Goal: Information Seeking & Learning: Learn about a topic

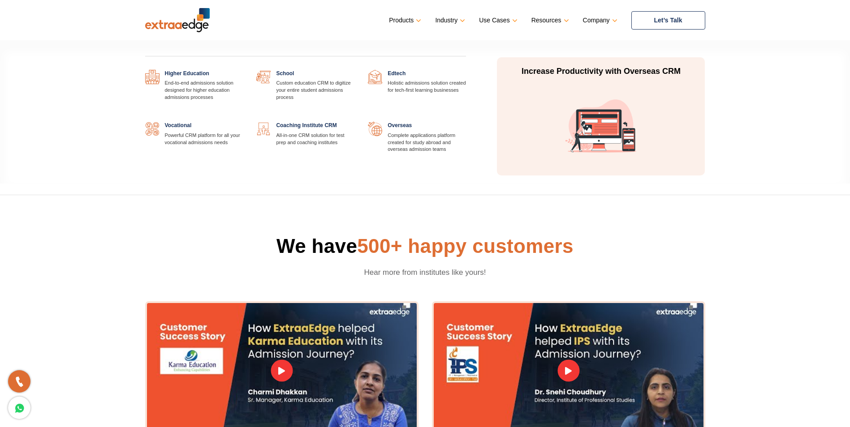
click at [446, 22] on link "Industry" at bounding box center [449, 20] width 28 height 13
click at [455, 19] on link "Industry" at bounding box center [449, 20] width 28 height 13
click at [466, 122] on link at bounding box center [466, 122] width 0 height 0
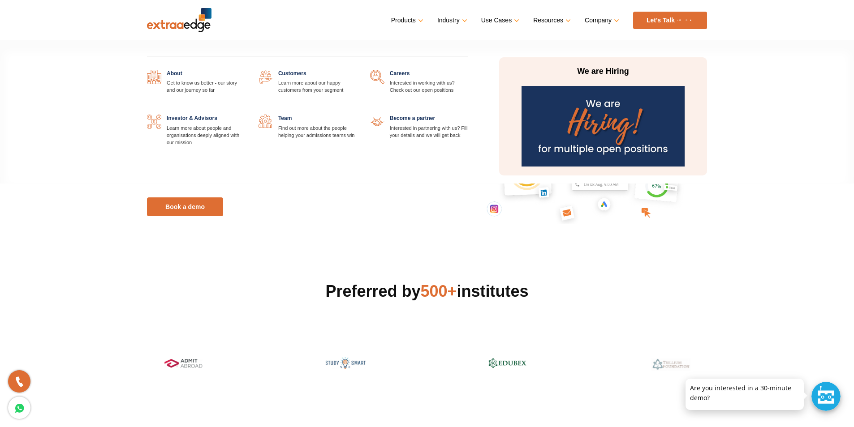
click at [606, 24] on link "Company" at bounding box center [601, 20] width 33 height 13
click at [616, 18] on link "Company" at bounding box center [601, 20] width 33 height 13
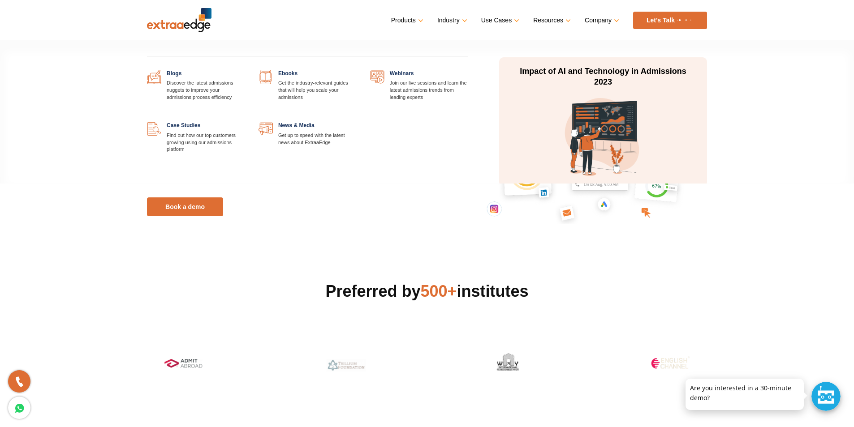
click at [564, 20] on link "Resources" at bounding box center [551, 20] width 36 height 13
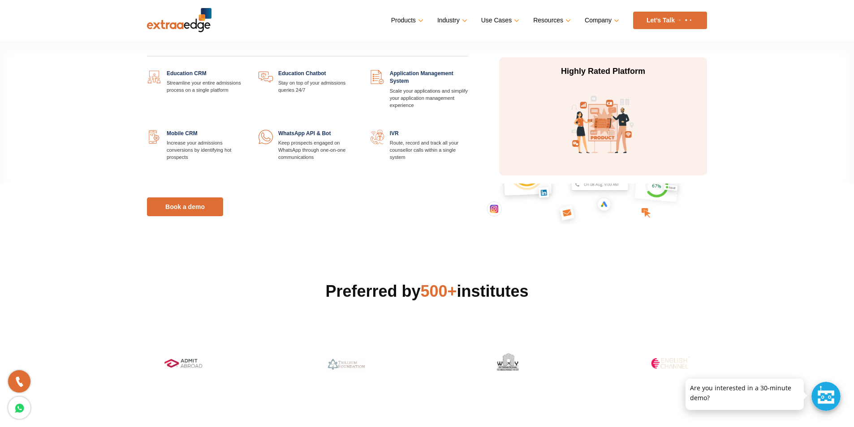
click at [415, 18] on link "Products" at bounding box center [406, 20] width 30 height 13
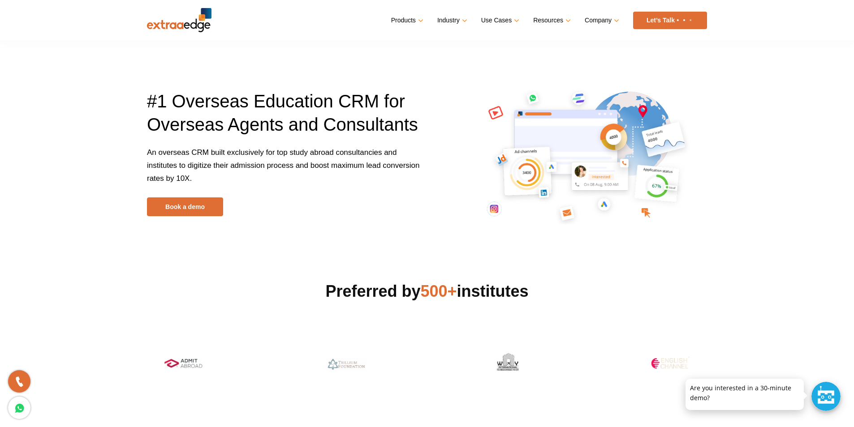
click at [797, 263] on section "Preferred by 500+ institutes" at bounding box center [427, 311] width 854 height 136
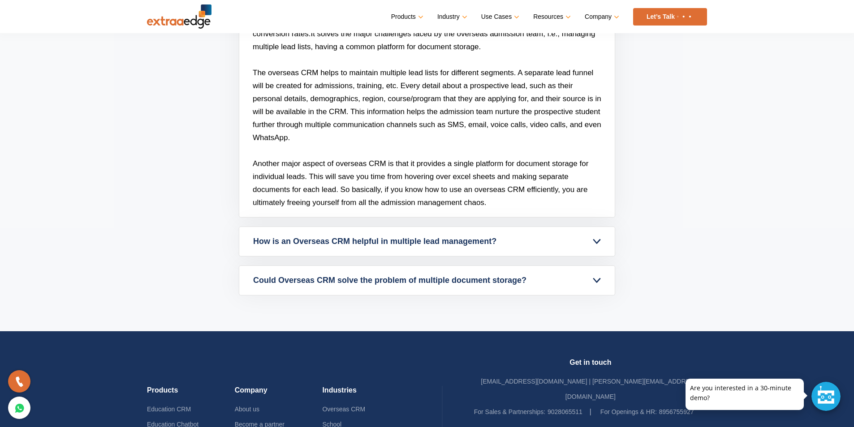
scroll to position [2867, 0]
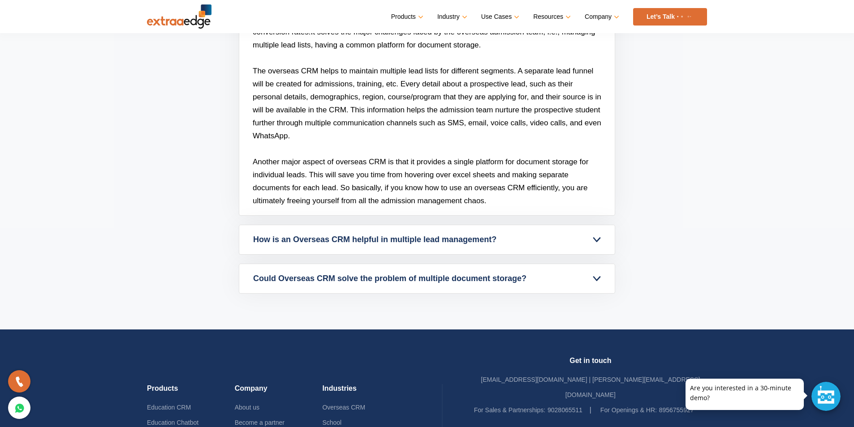
click at [597, 240] on link "How is an Overseas CRM helpful in multiple lead management?" at bounding box center [426, 239] width 375 height 29
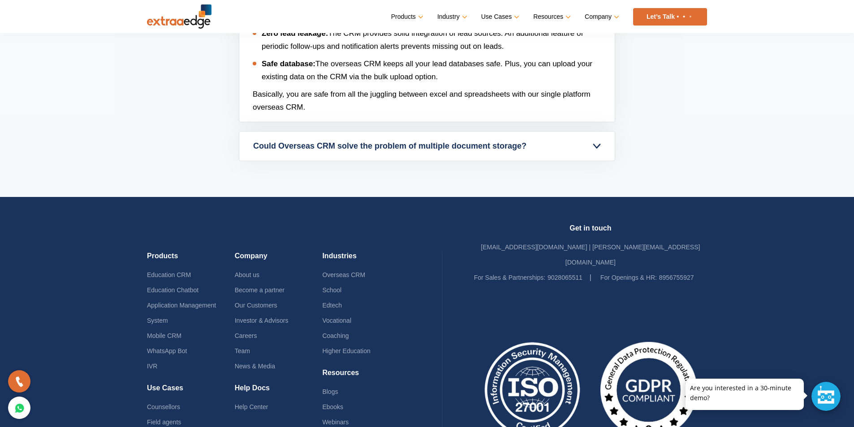
scroll to position [3001, 0]
